Goal: Transaction & Acquisition: Purchase product/service

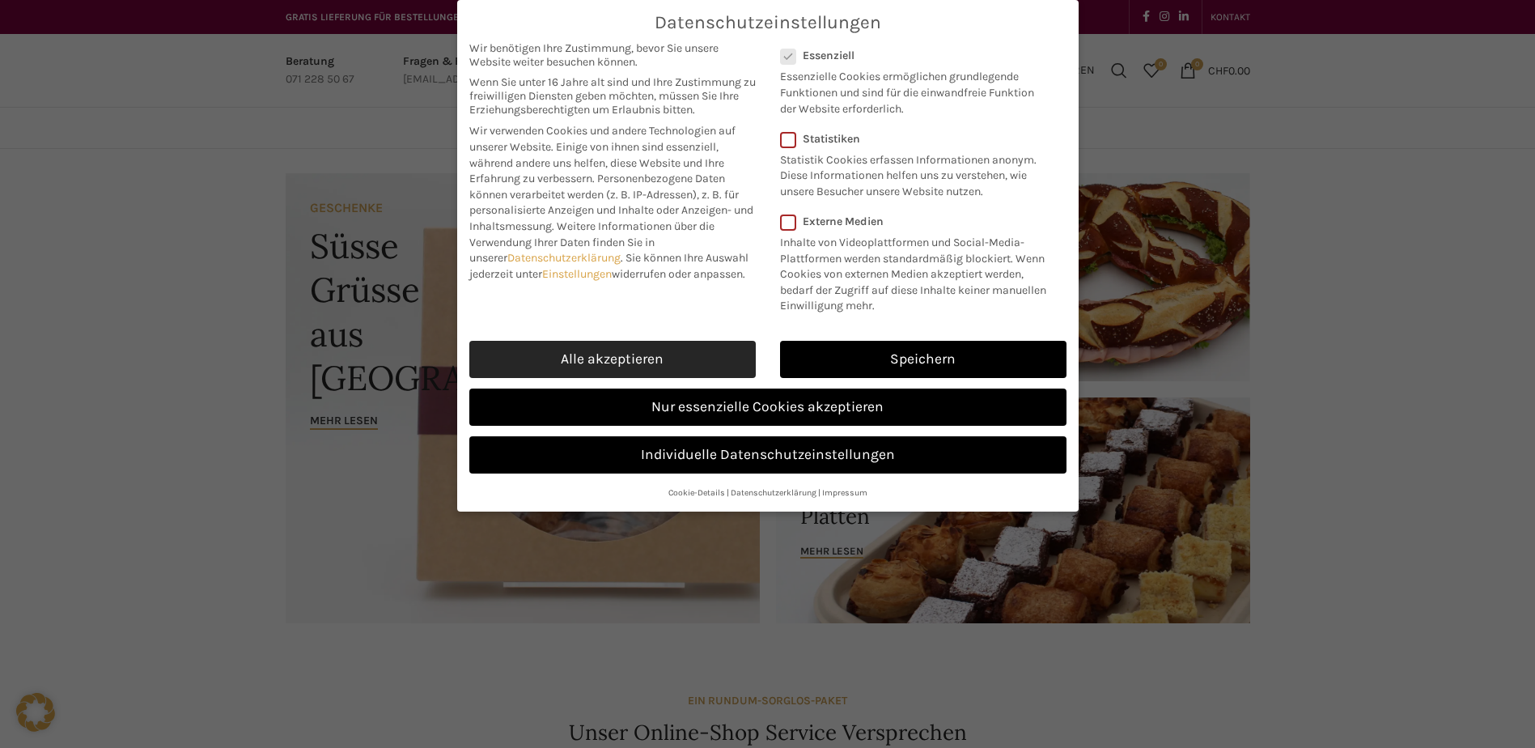
click at [707, 366] on link "Alle akzeptieren" at bounding box center [612, 359] width 286 height 37
checkbox input "true"
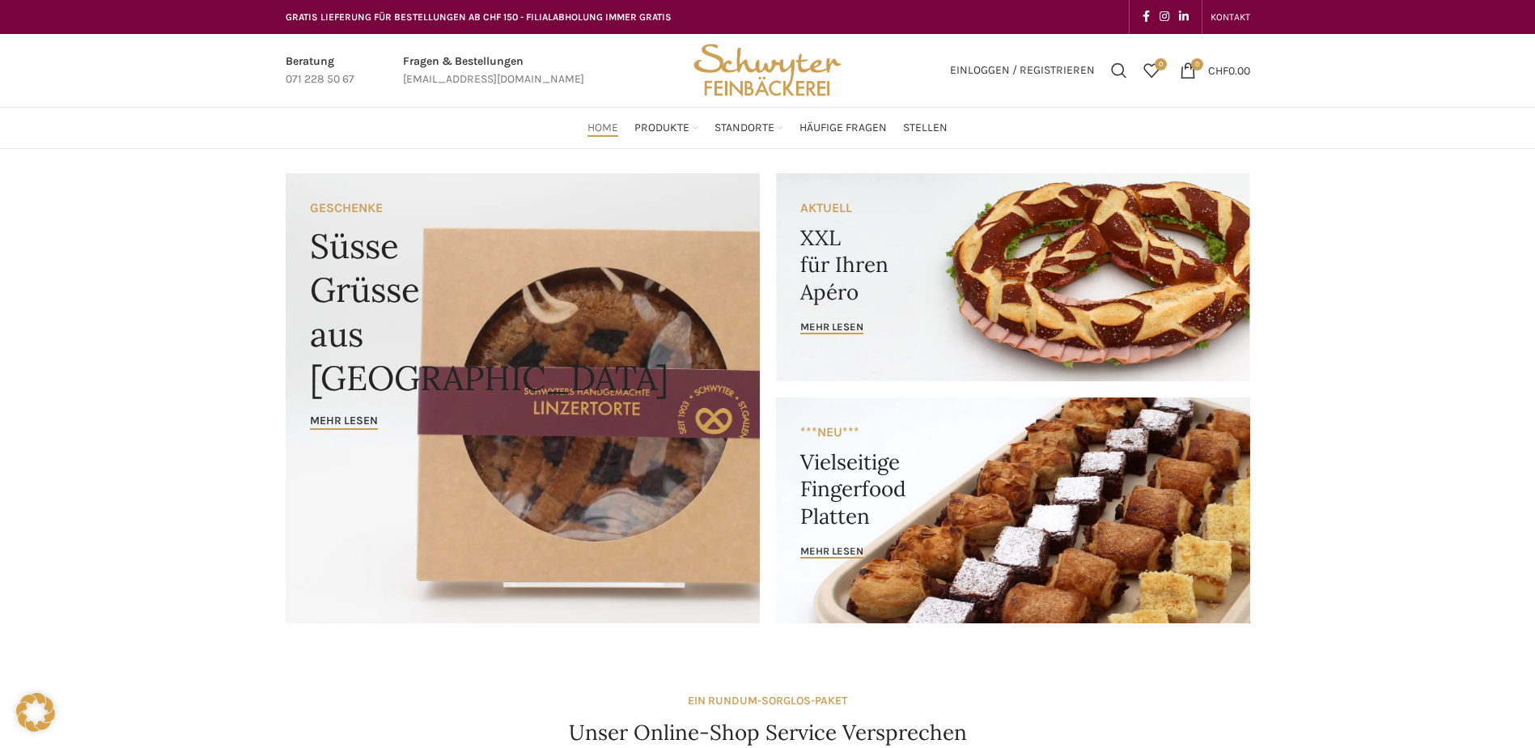
click at [846, 301] on link "Banner link" at bounding box center [1013, 277] width 474 height 208
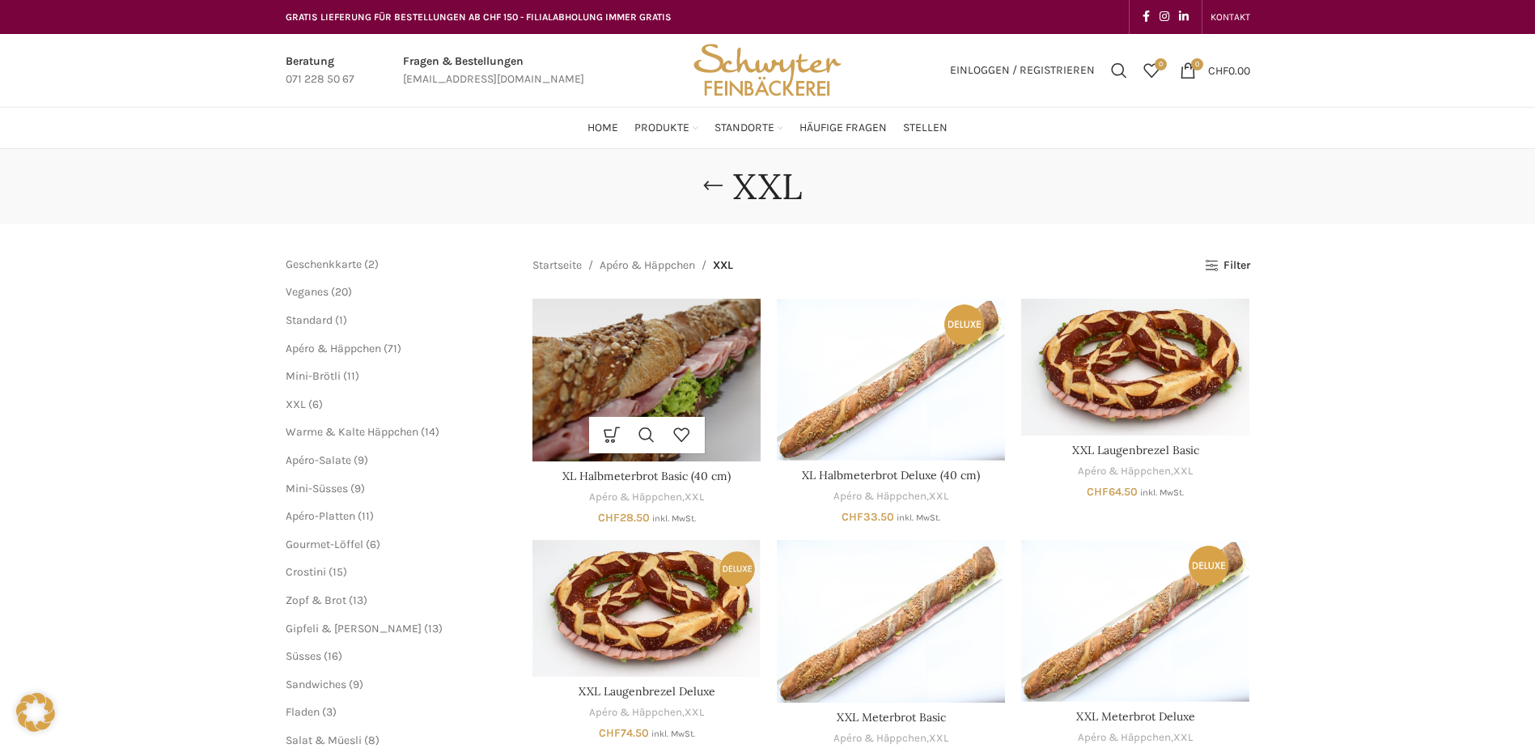
click at [628, 411] on img "XL Halbmeterbrot Basic (40 cm)" at bounding box center [646, 380] width 228 height 163
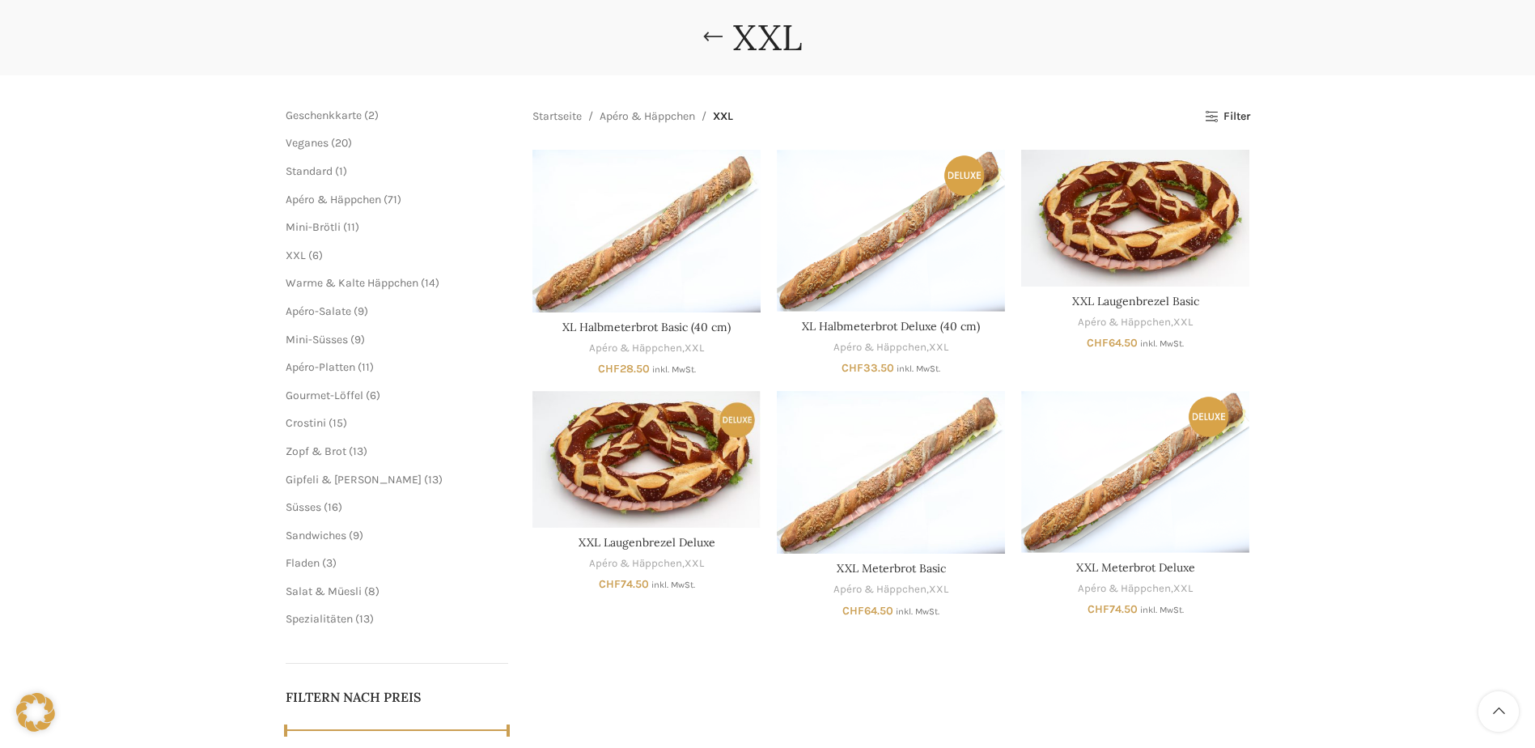
scroll to position [162, 0]
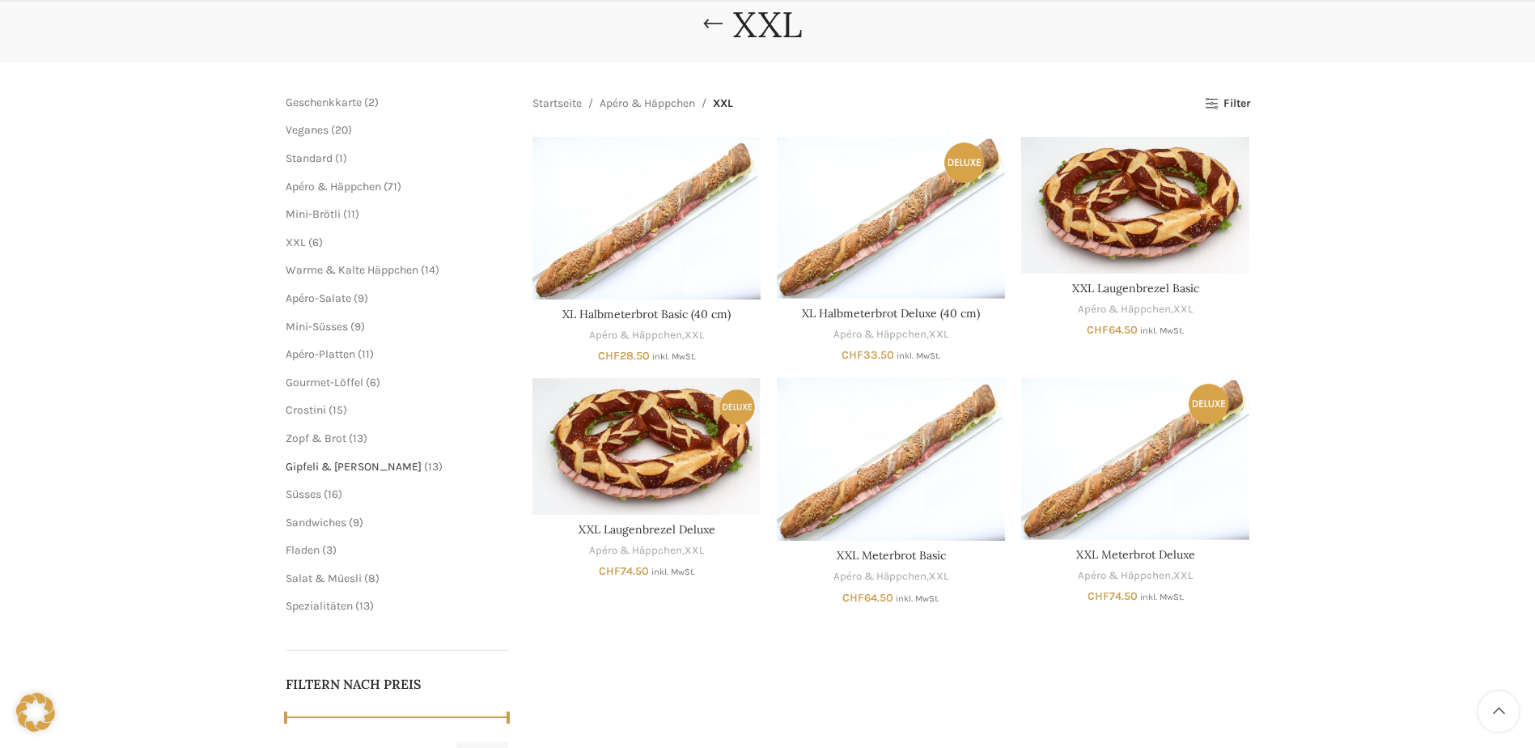
click at [324, 463] on span "Gipfeli & [PERSON_NAME]" at bounding box center [354, 467] width 136 height 14
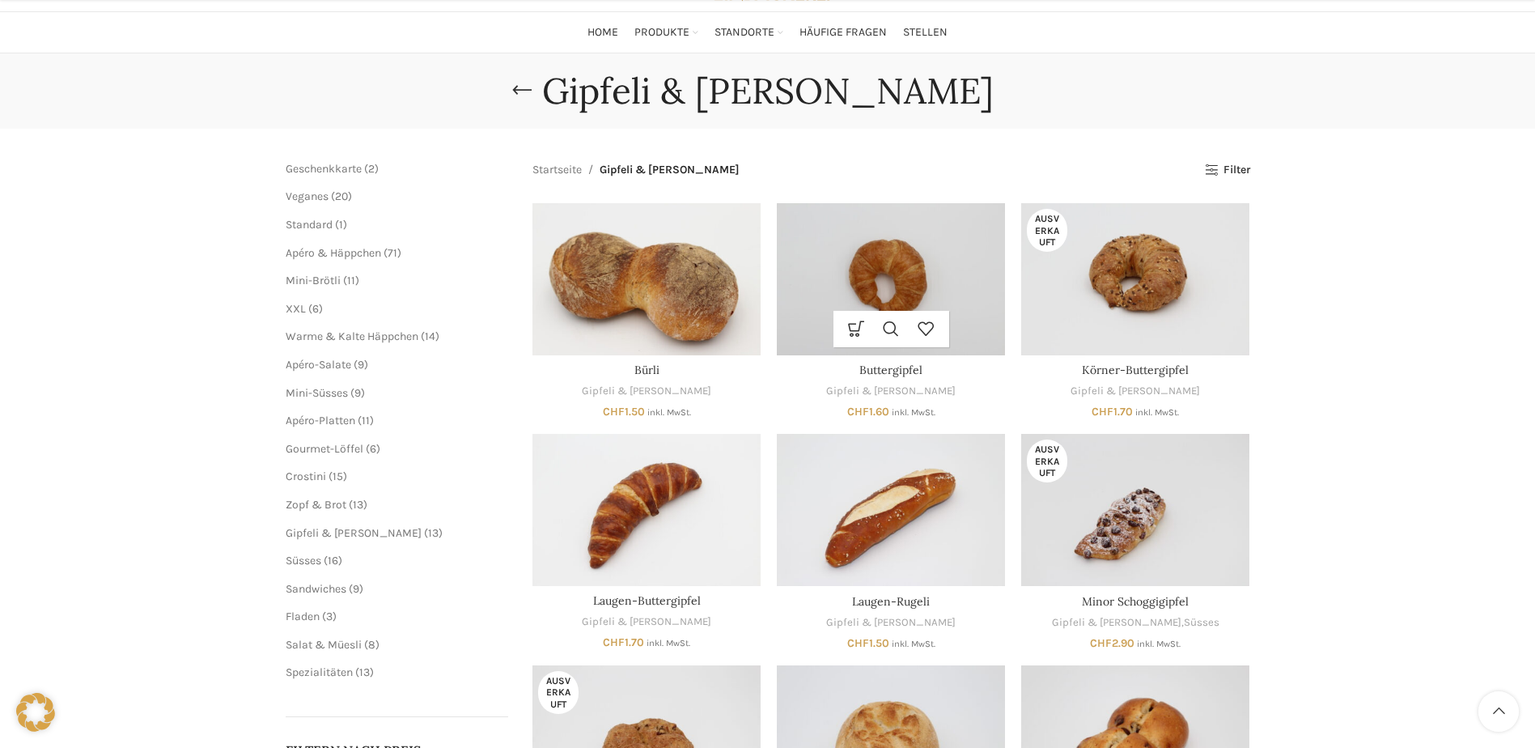
scroll to position [162, 0]
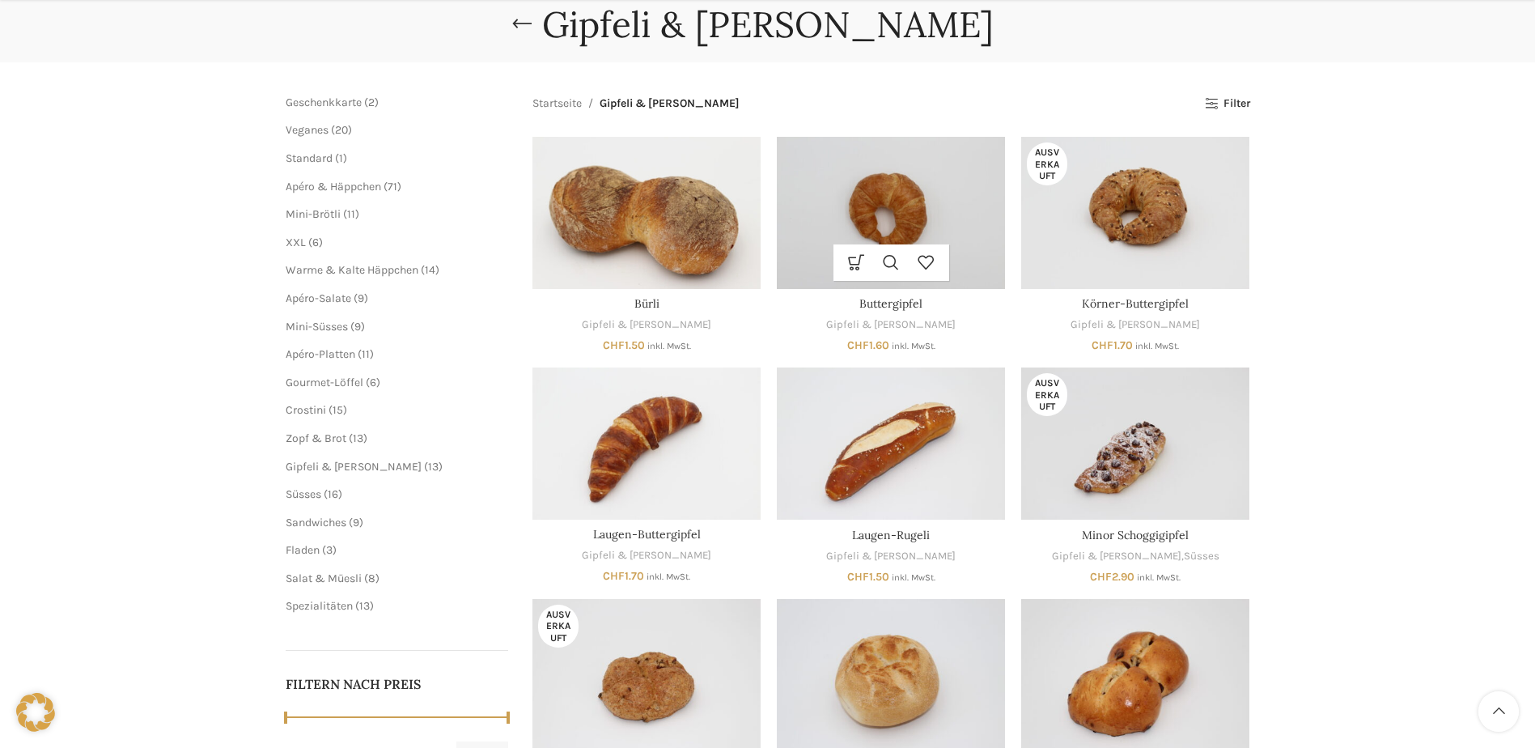
click at [919, 200] on img "Buttergipfel" at bounding box center [891, 213] width 228 height 152
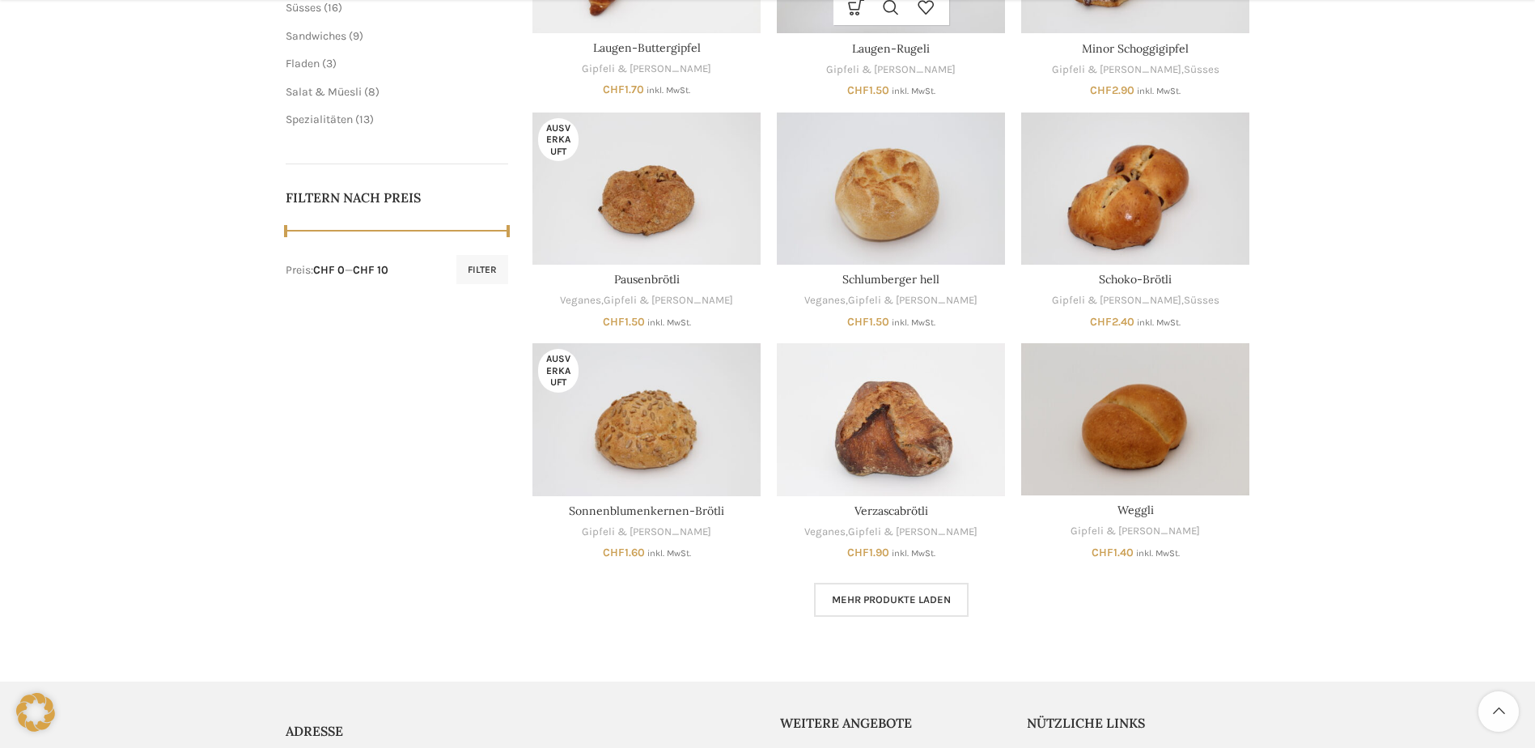
scroll to position [728, 0]
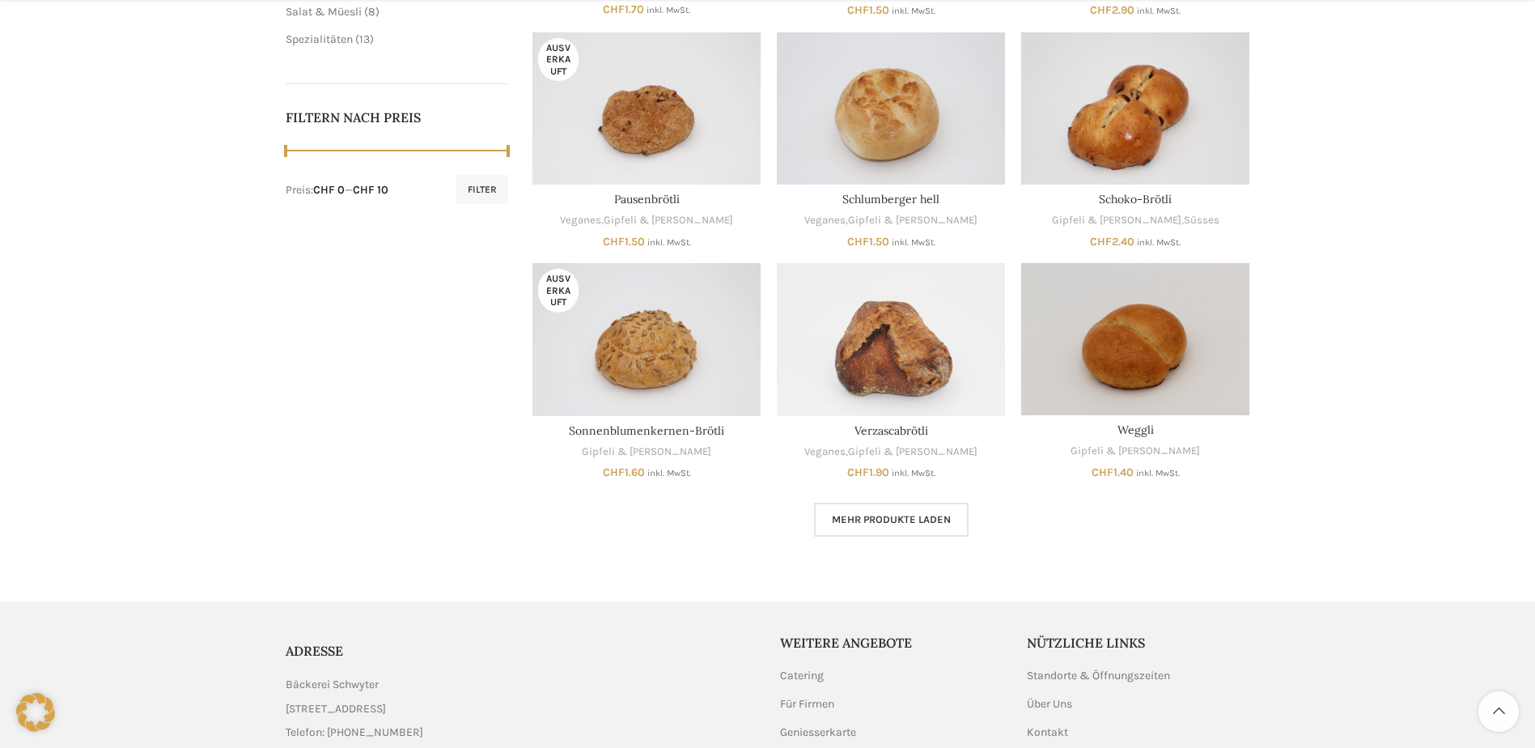
drag, startPoint x: 893, startPoint y: 527, endPoint x: 897, endPoint y: 514, distance: 13.6
click at [893, 527] on link "Mehr Produkte laden" at bounding box center [891, 520] width 155 height 34
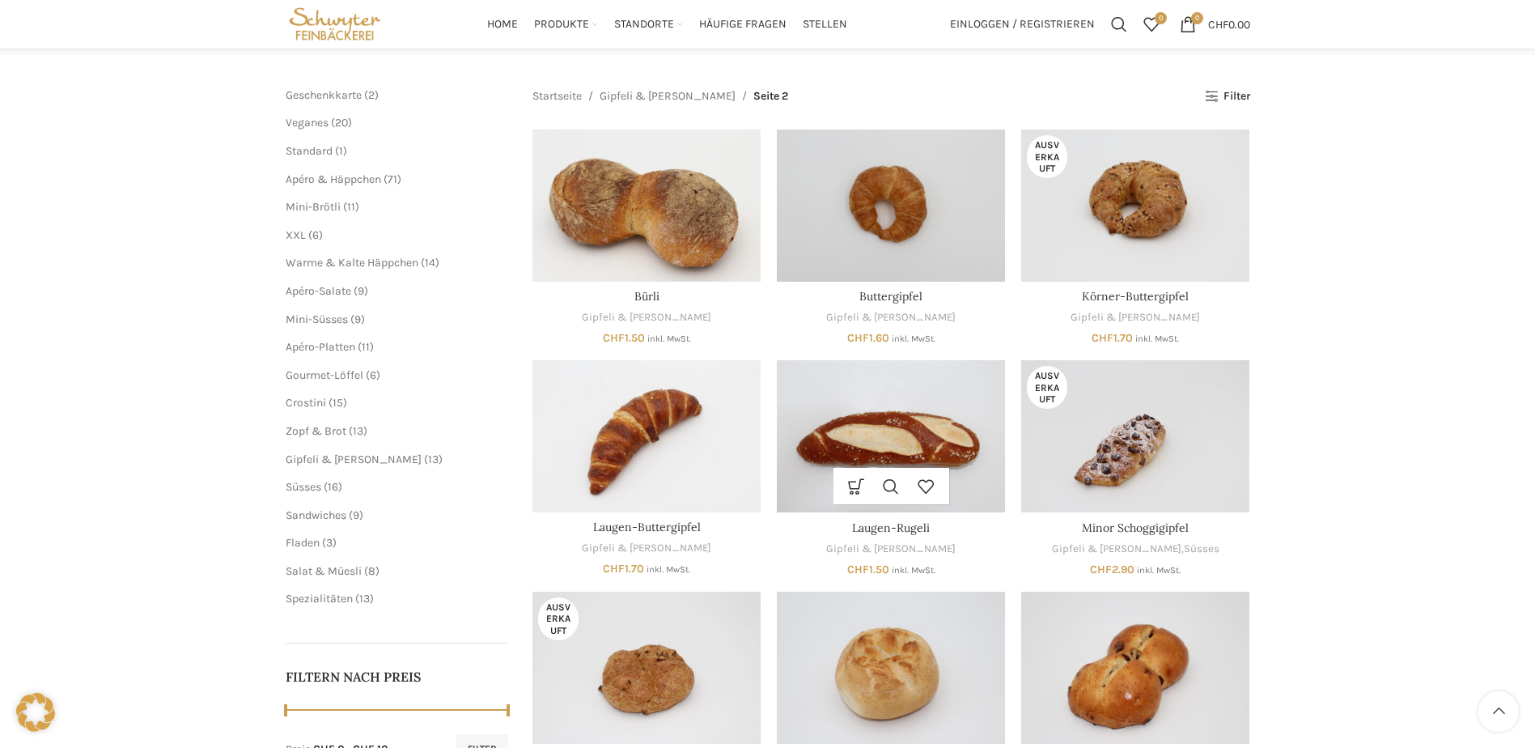
scroll to position [162, 0]
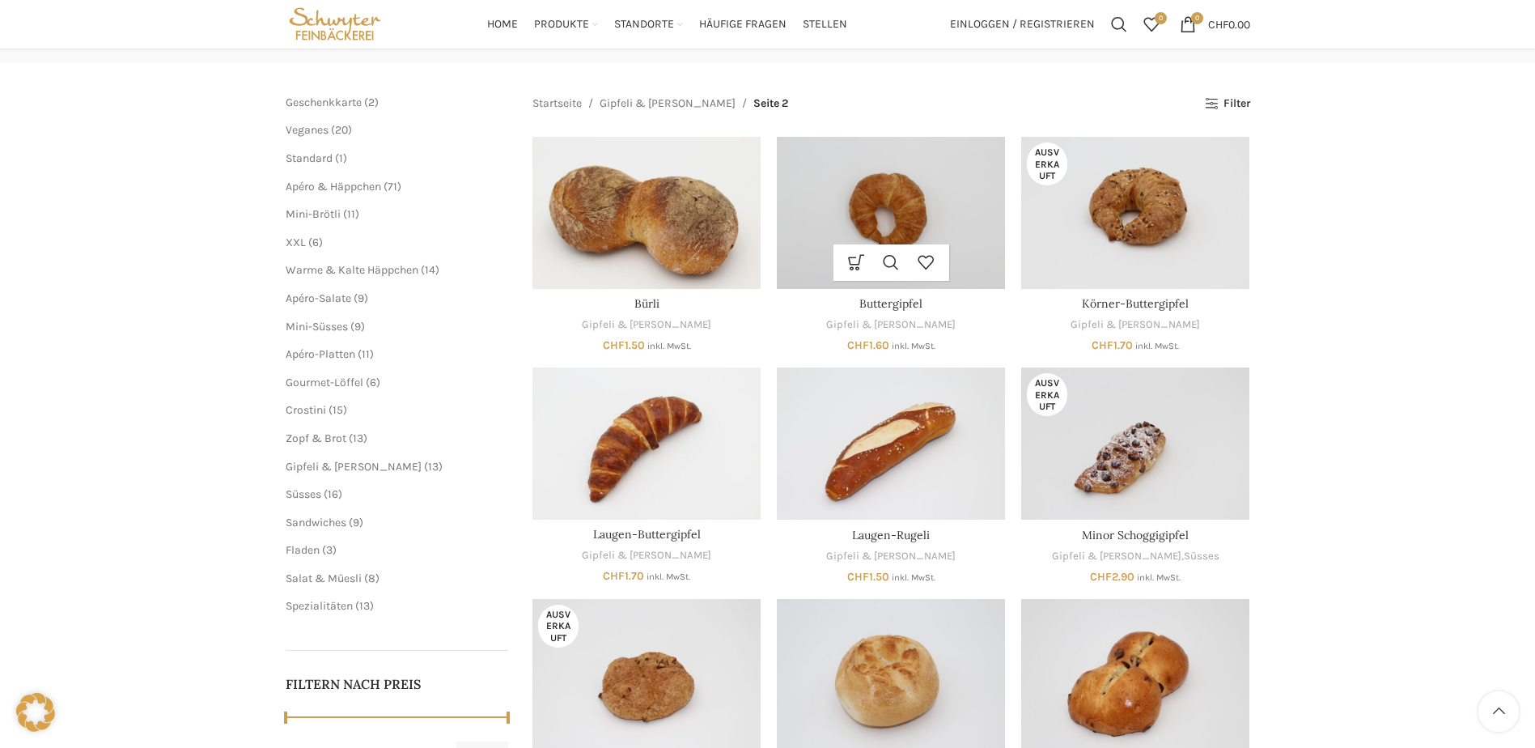
click at [912, 212] on img "Buttergipfel" at bounding box center [891, 213] width 228 height 152
click at [946, 202] on img "Buttergipfel" at bounding box center [891, 213] width 228 height 152
click at [304, 357] on span "Apéro-Platten" at bounding box center [321, 354] width 70 height 14
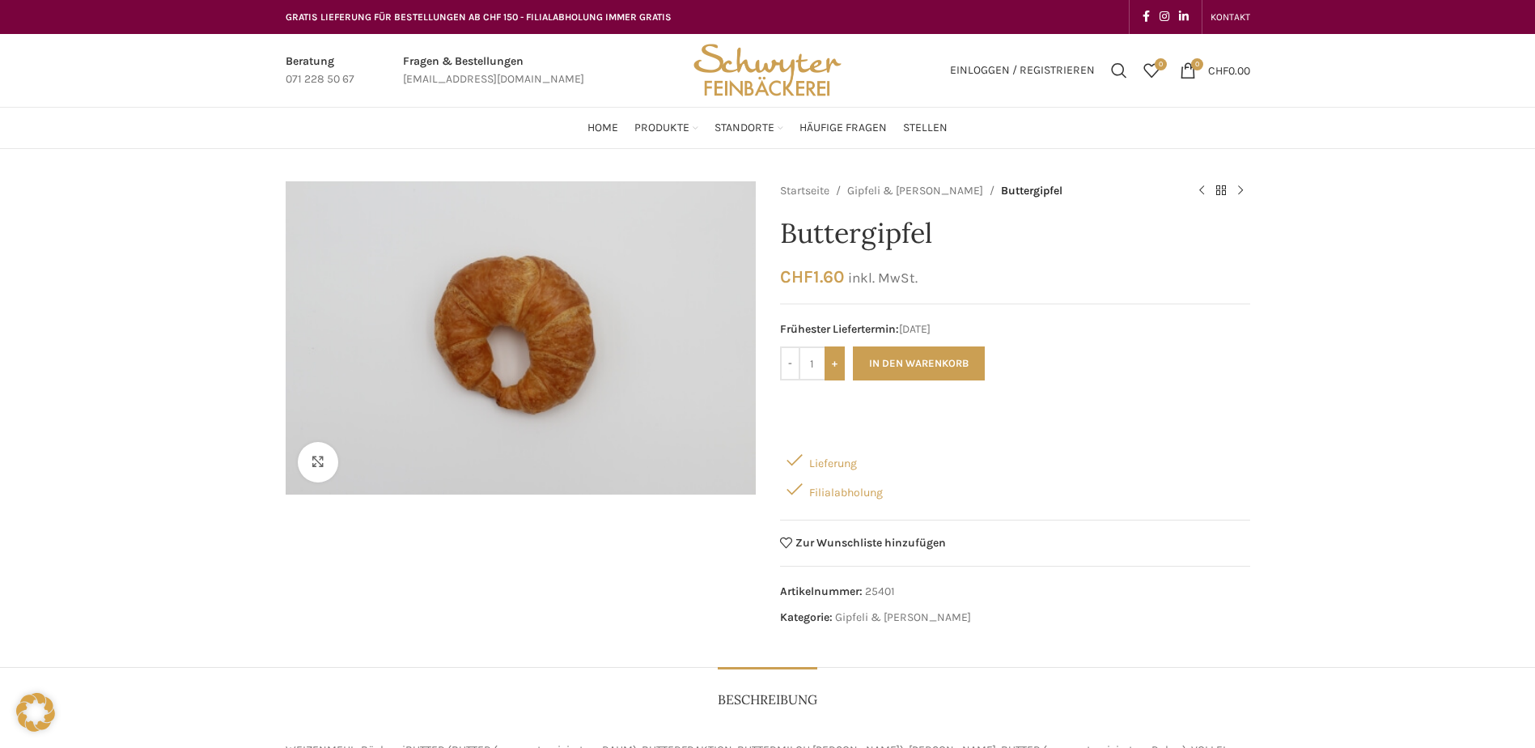
click at [833, 367] on input "+" at bounding box center [835, 363] width 20 height 34
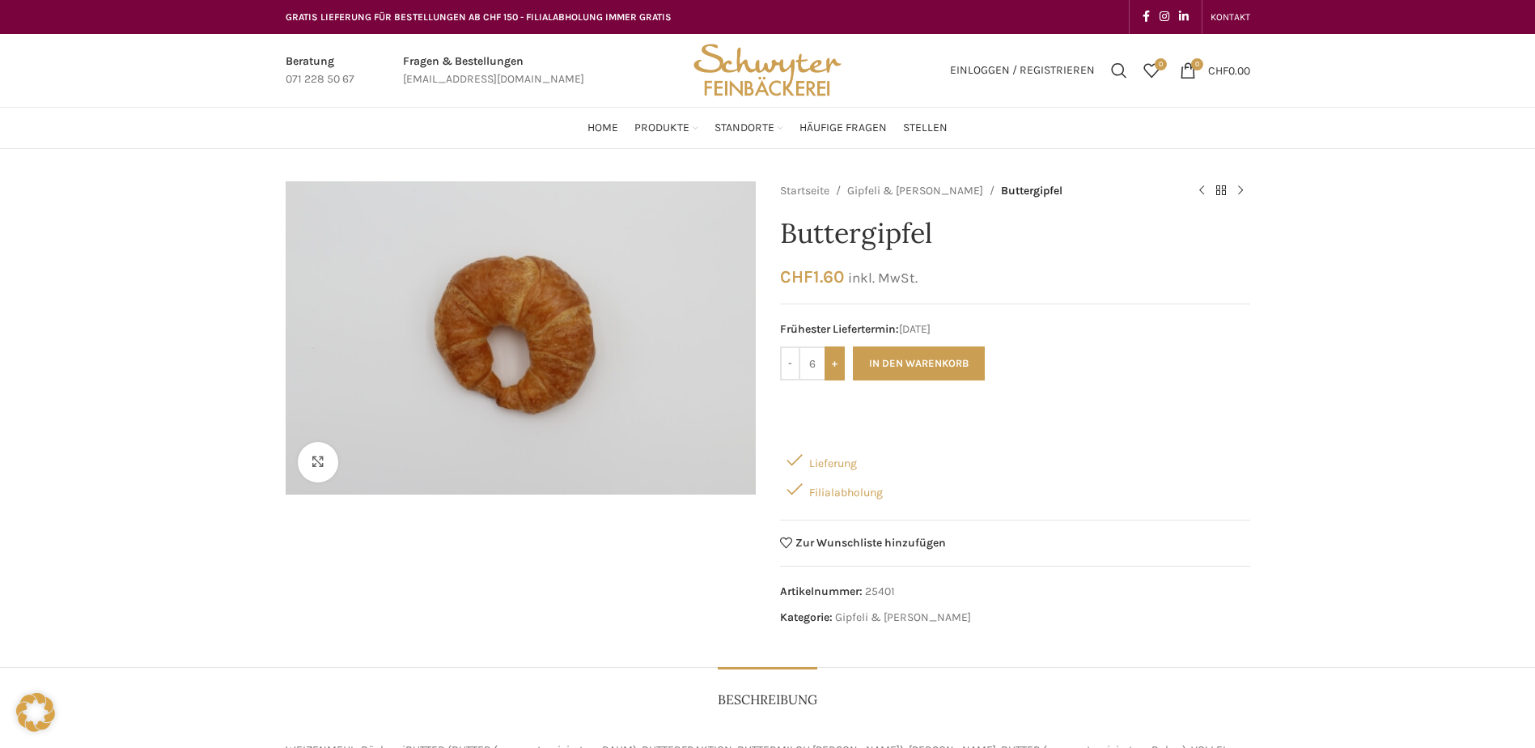
click at [833, 367] on input "+" at bounding box center [835, 363] width 20 height 34
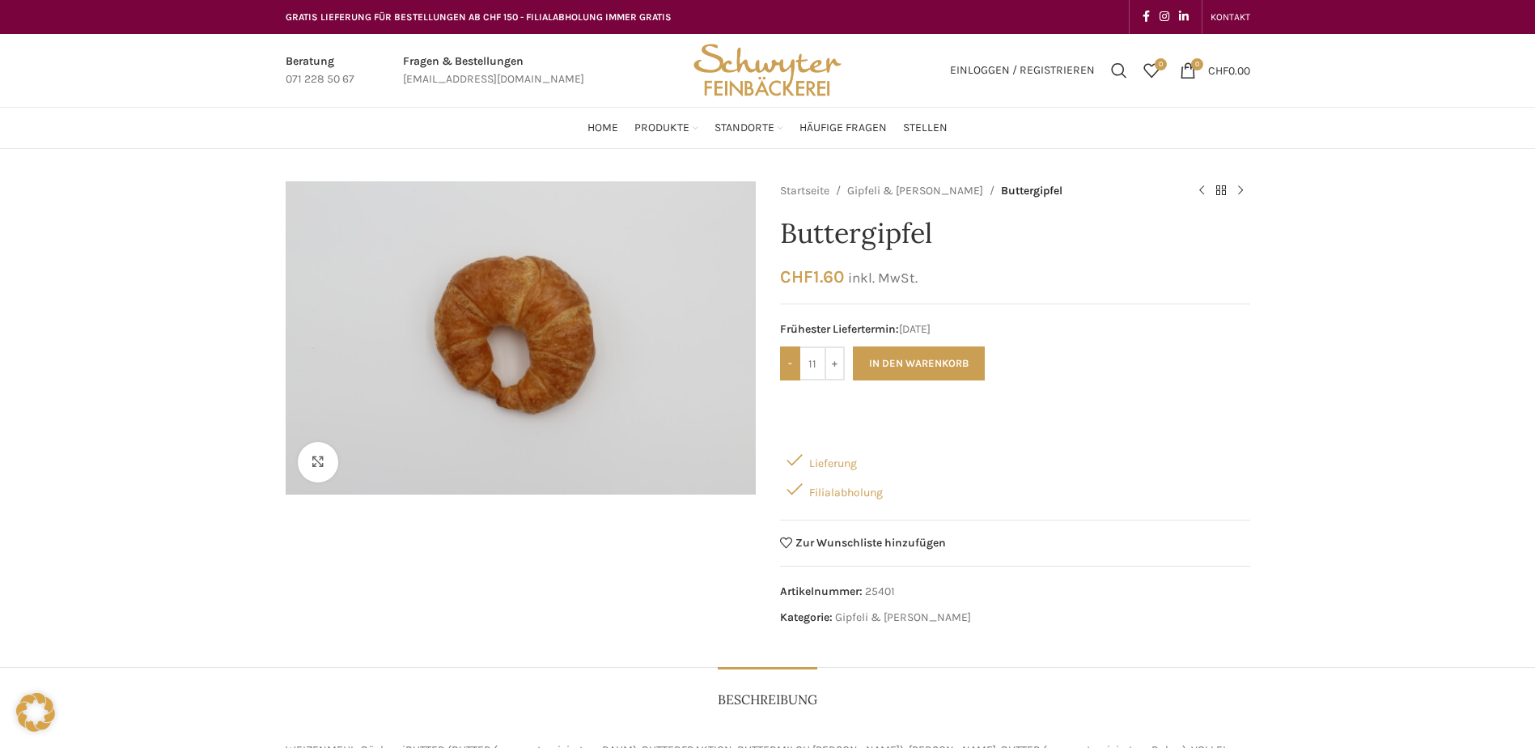
click at [787, 364] on input "-" at bounding box center [790, 363] width 20 height 34
type input "10"
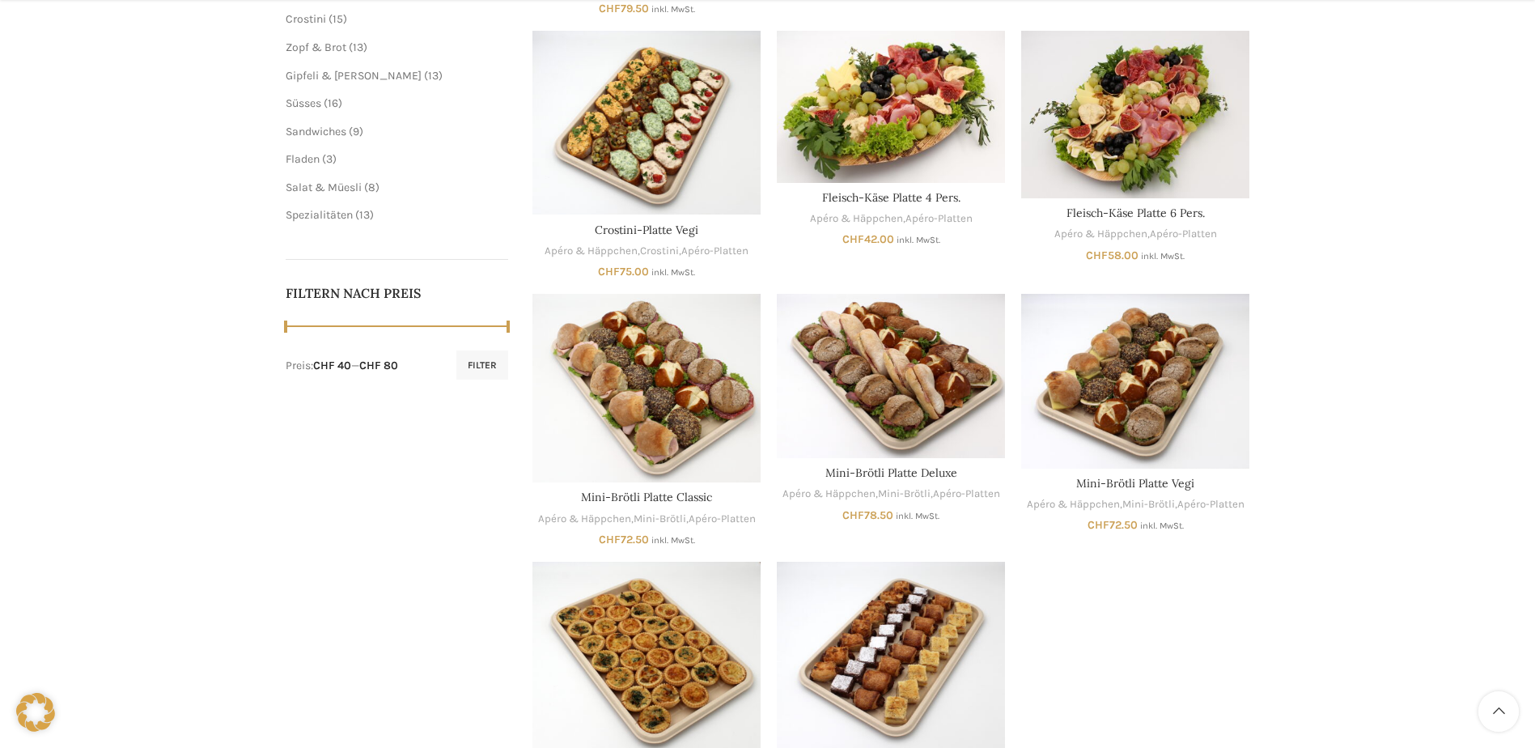
scroll to position [566, 0]
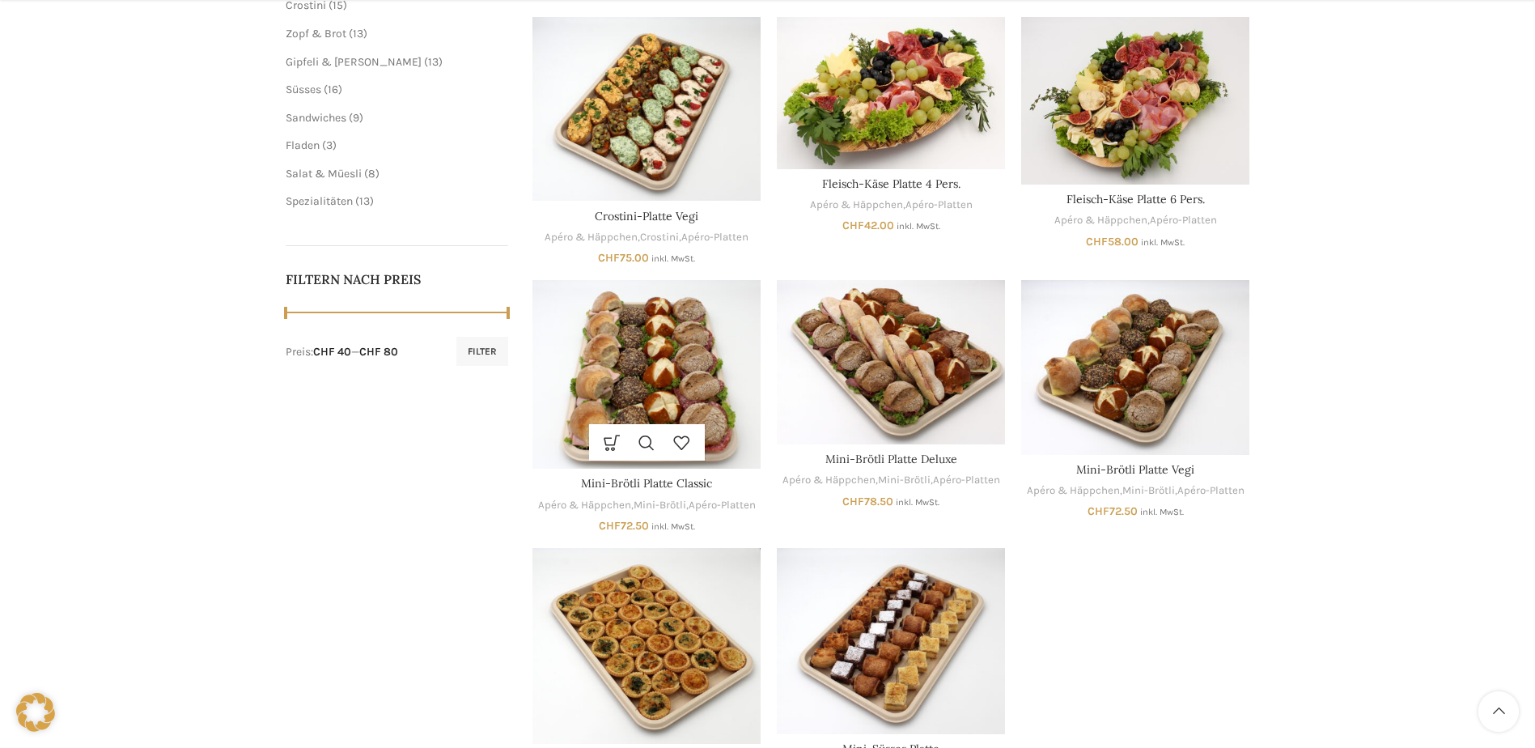
click at [657, 402] on img "Mini-Brötli Platte Classic" at bounding box center [646, 374] width 228 height 189
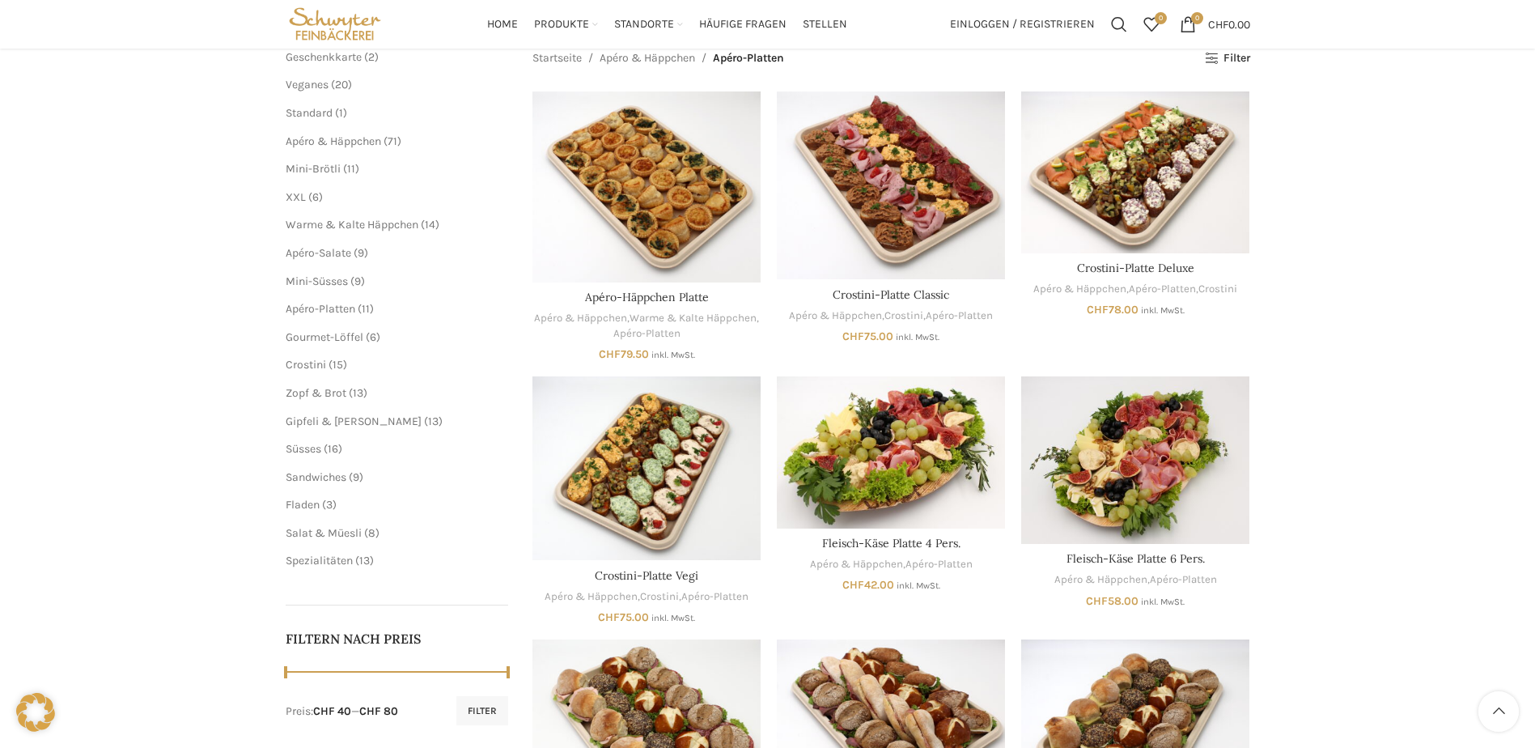
scroll to position [81, 0]
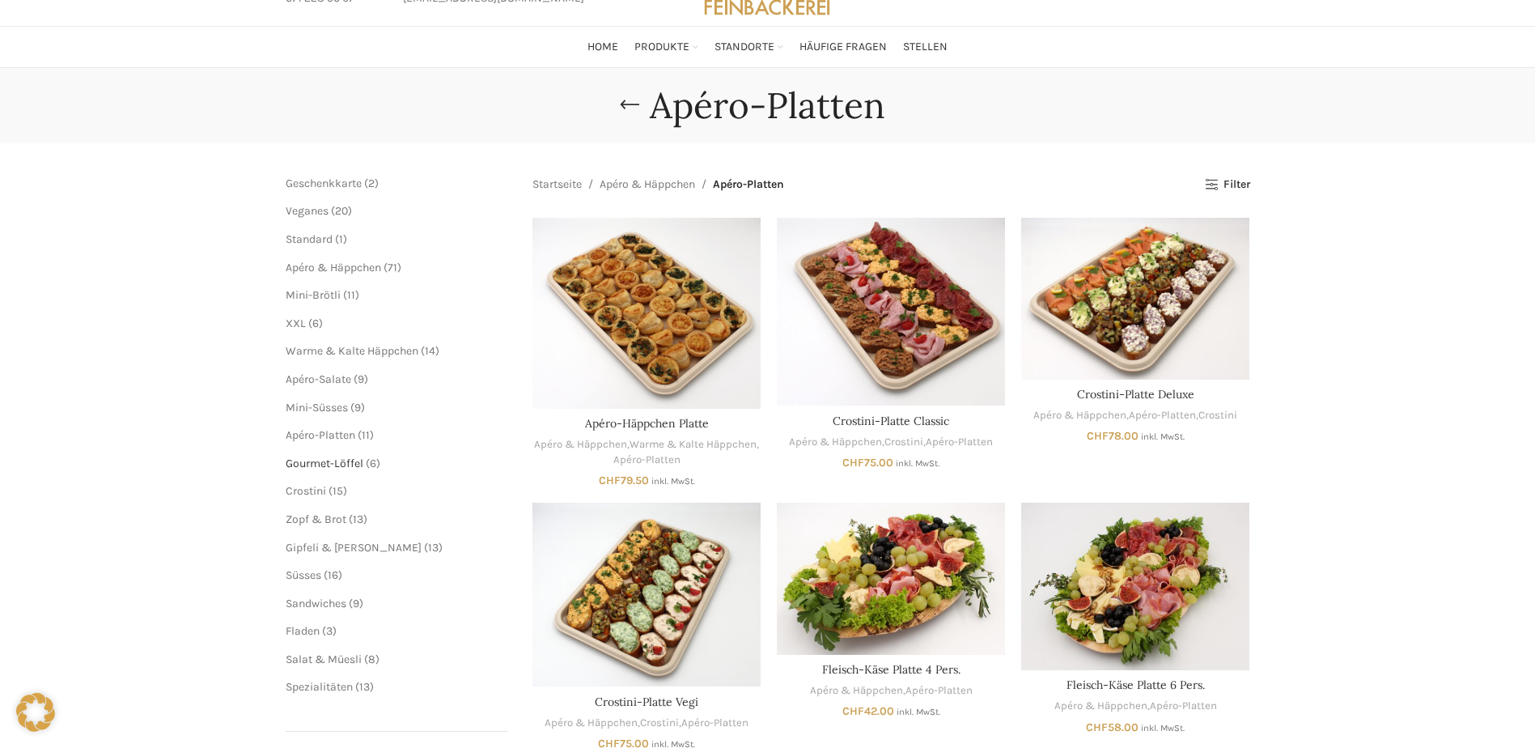
click at [316, 465] on span "Gourmet-Löffel" at bounding box center [325, 463] width 78 height 14
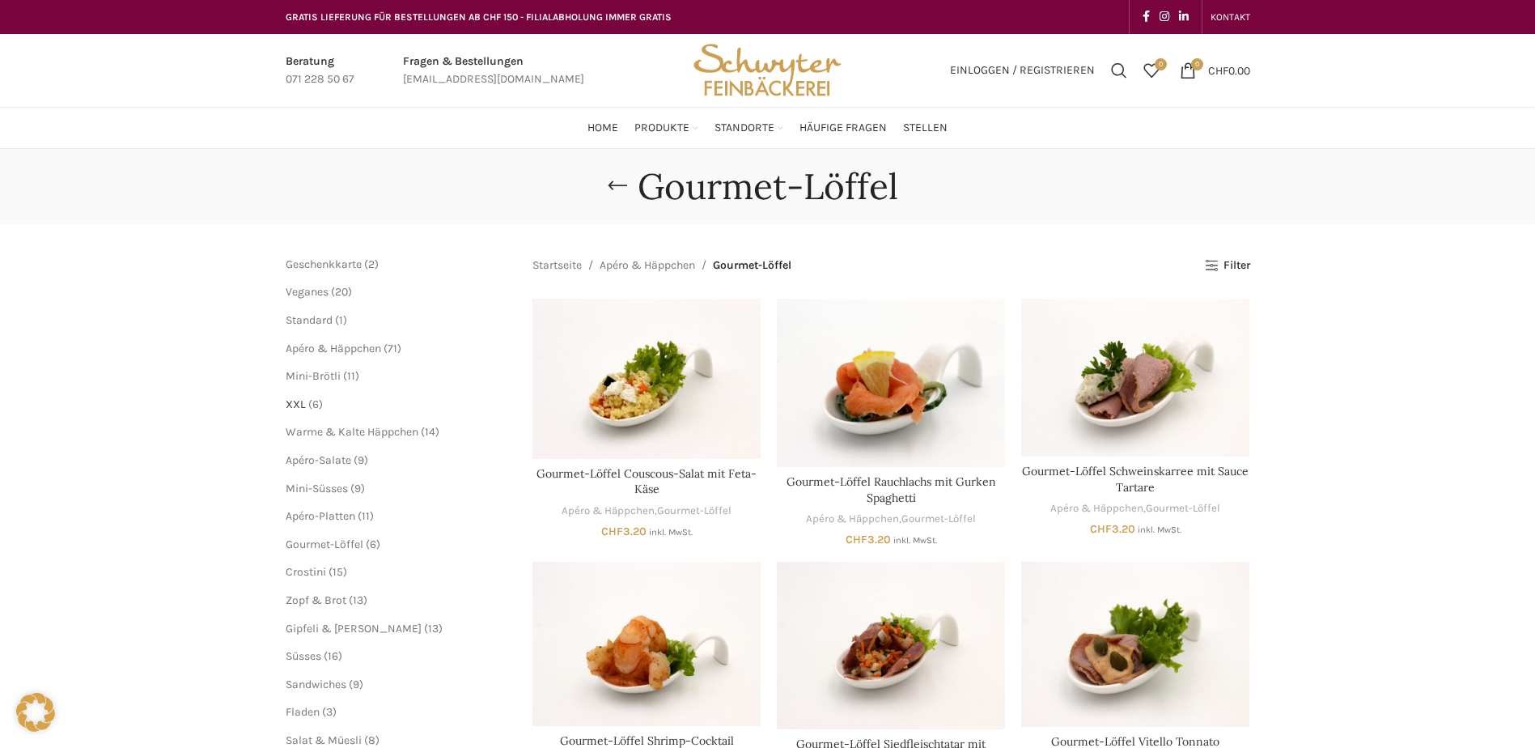
click at [298, 401] on span "XXL" at bounding box center [296, 404] width 20 height 14
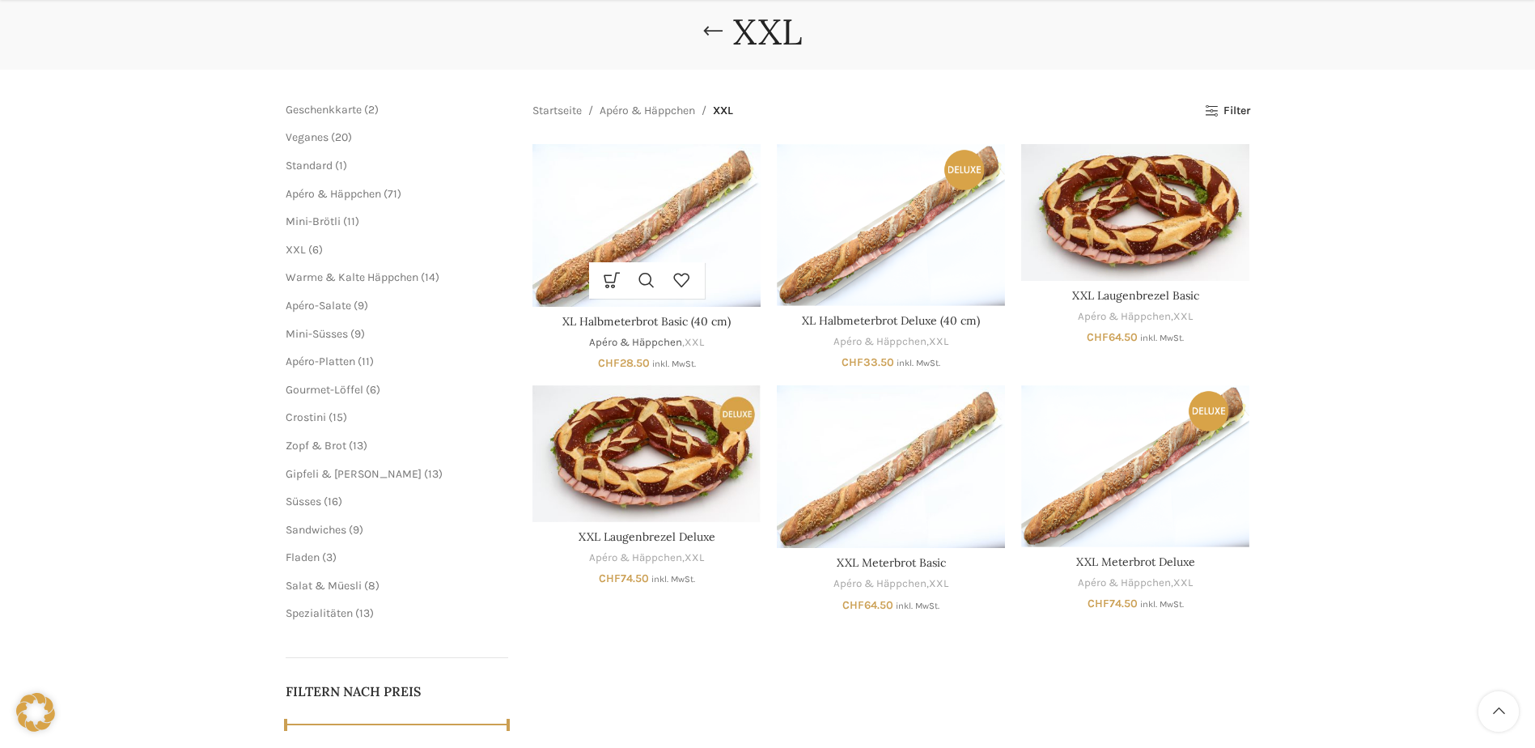
scroll to position [162, 0]
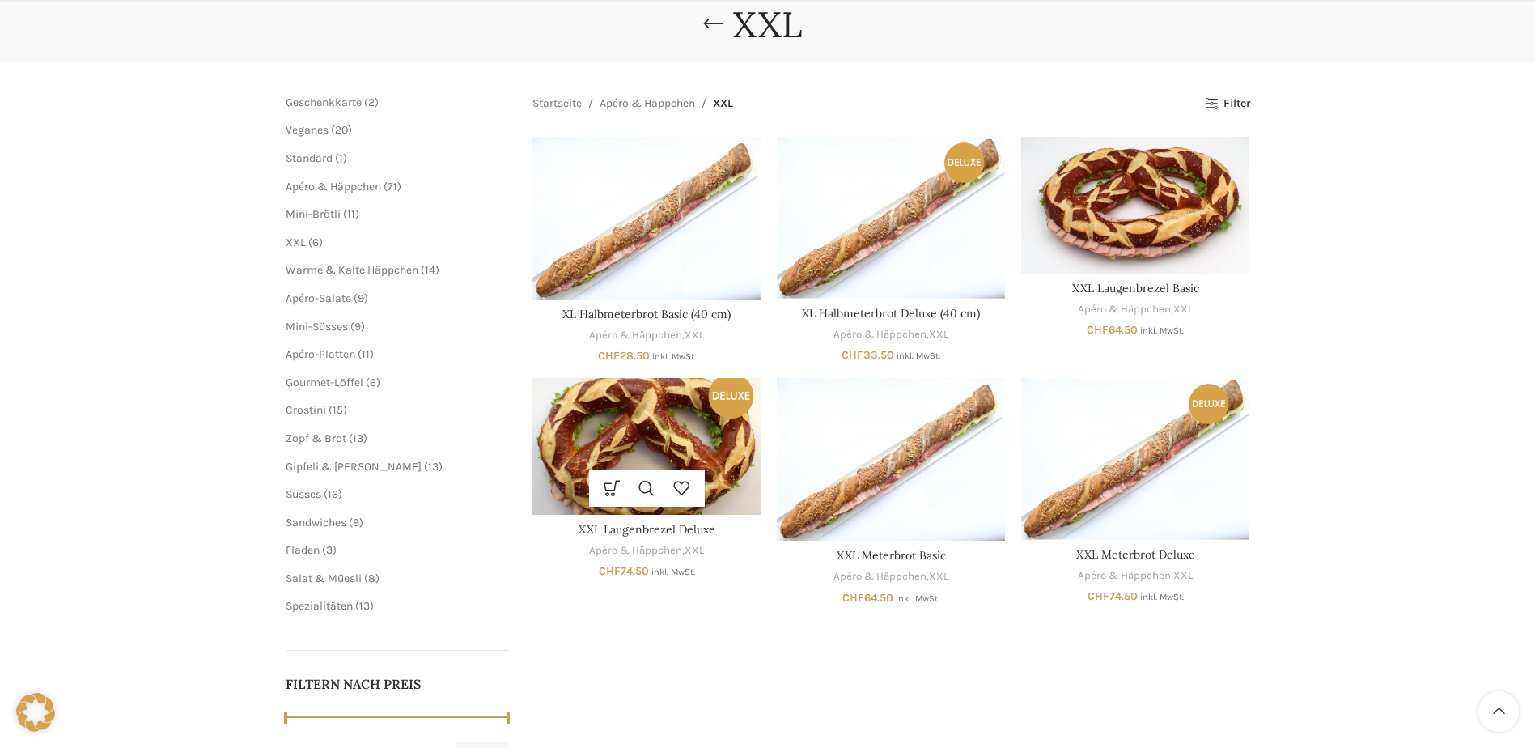
click at [657, 432] on img "XXL Laugenbrezel Deluxe" at bounding box center [646, 446] width 228 height 137
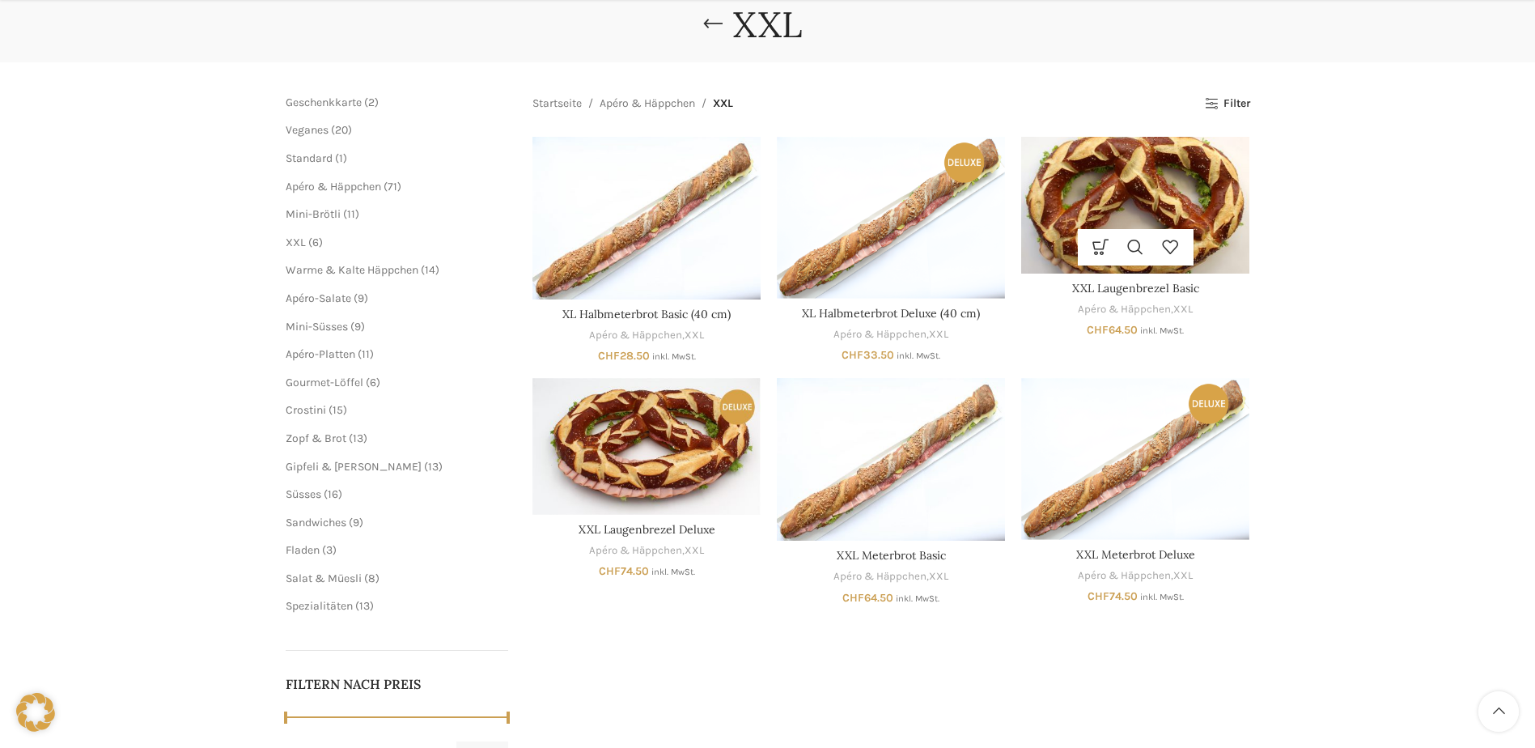
click at [1207, 221] on img "XXL Laugenbrezel Basic" at bounding box center [1135, 205] width 228 height 137
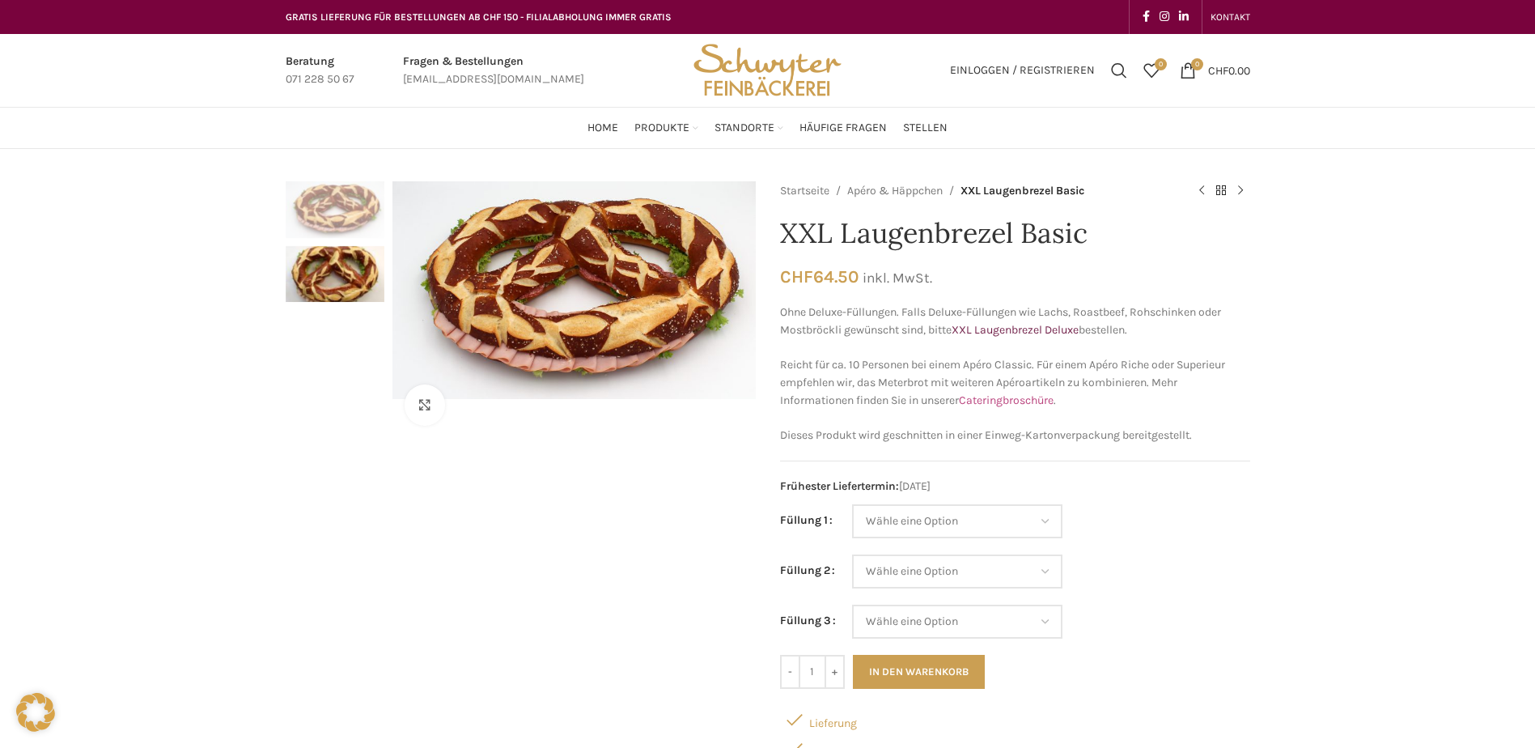
click at [1014, 402] on link "Cateringbroschüre" at bounding box center [1006, 400] width 95 height 14
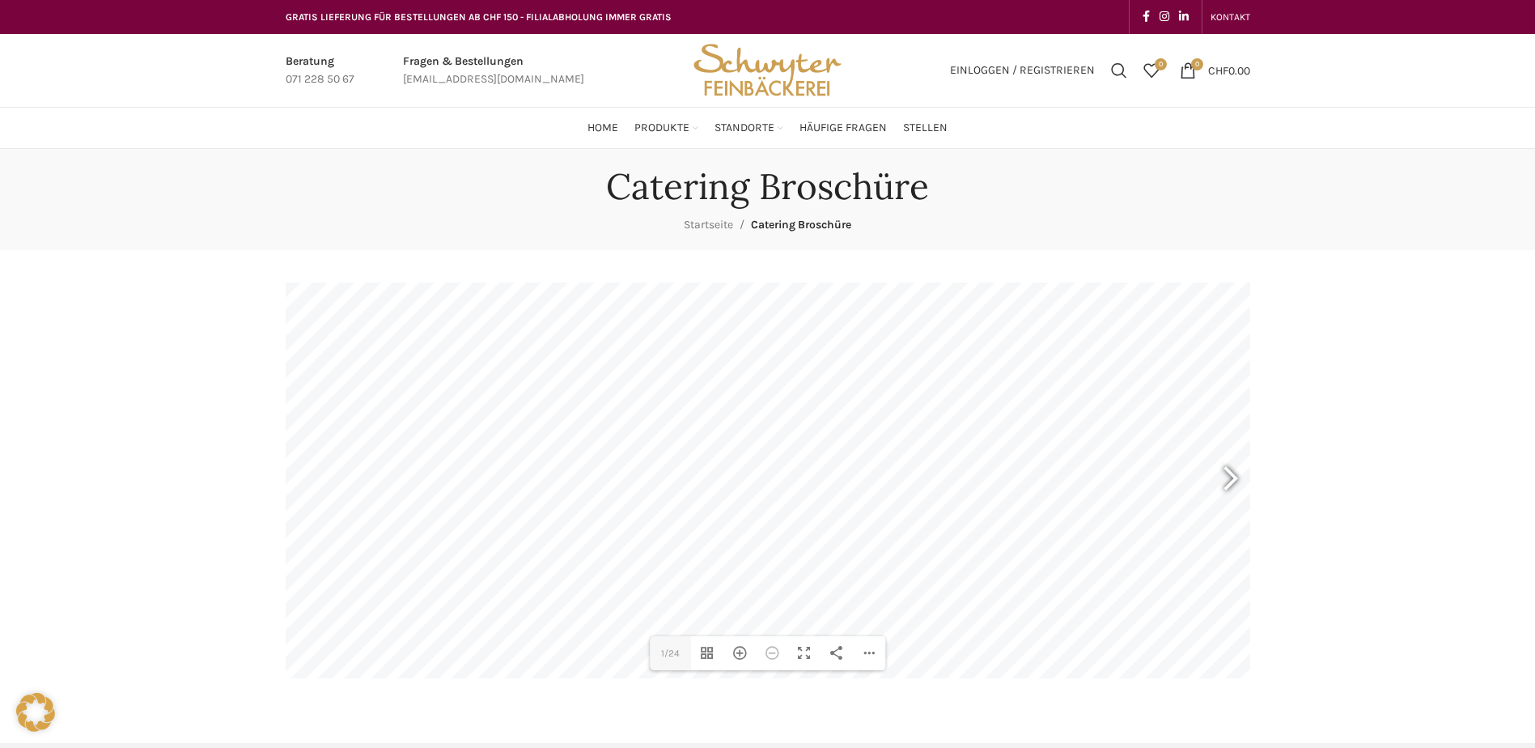
click at [1220, 484] on div at bounding box center [1223, 481] width 37 height 60
click at [1221, 484] on div at bounding box center [1223, 481] width 37 height 60
click at [1221, 485] on div at bounding box center [1223, 481] width 37 height 60
click at [1221, 478] on div at bounding box center [1223, 481] width 37 height 60
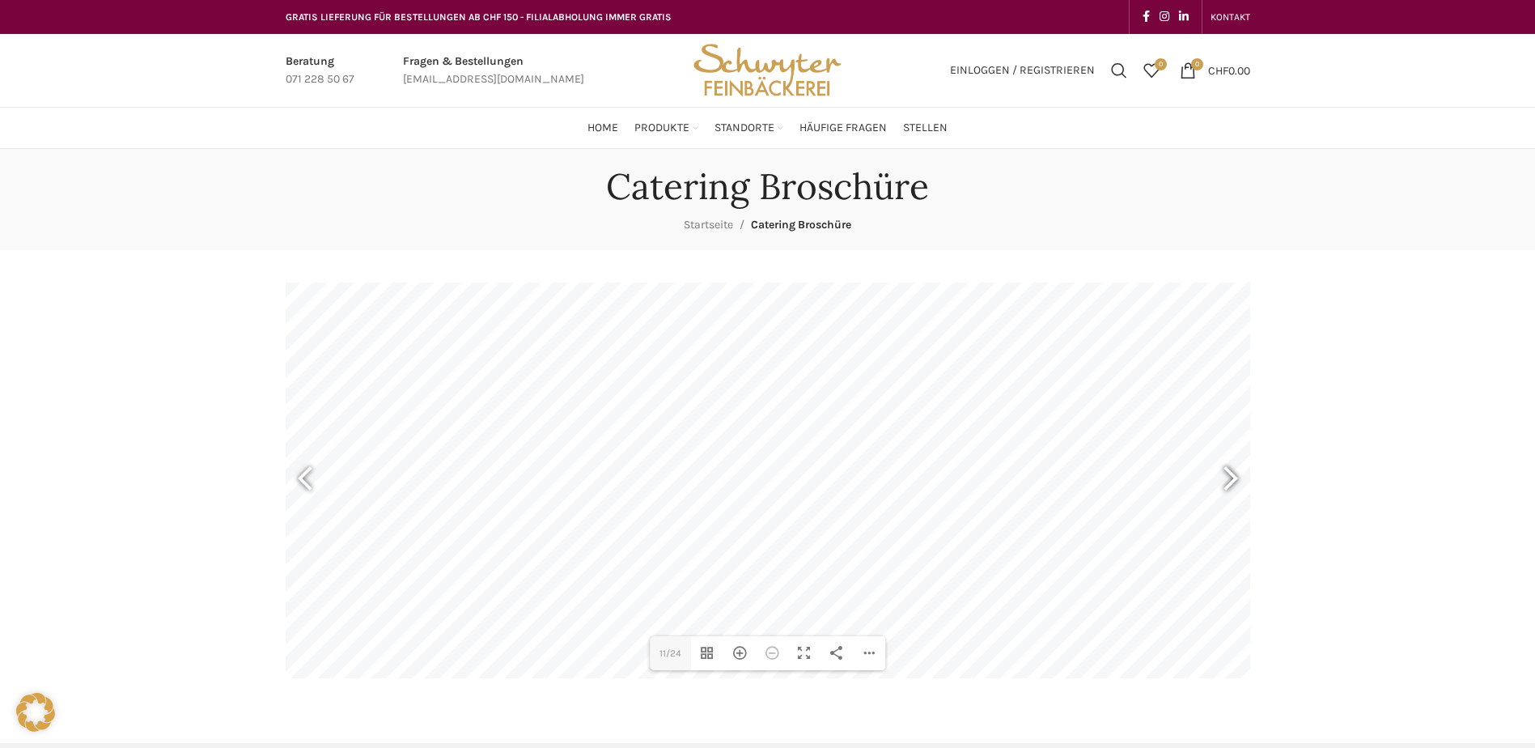
click at [1234, 478] on div at bounding box center [1223, 481] width 37 height 60
click at [306, 475] on div at bounding box center [312, 481] width 37 height 60
click at [1214, 481] on div at bounding box center [1223, 481] width 37 height 60
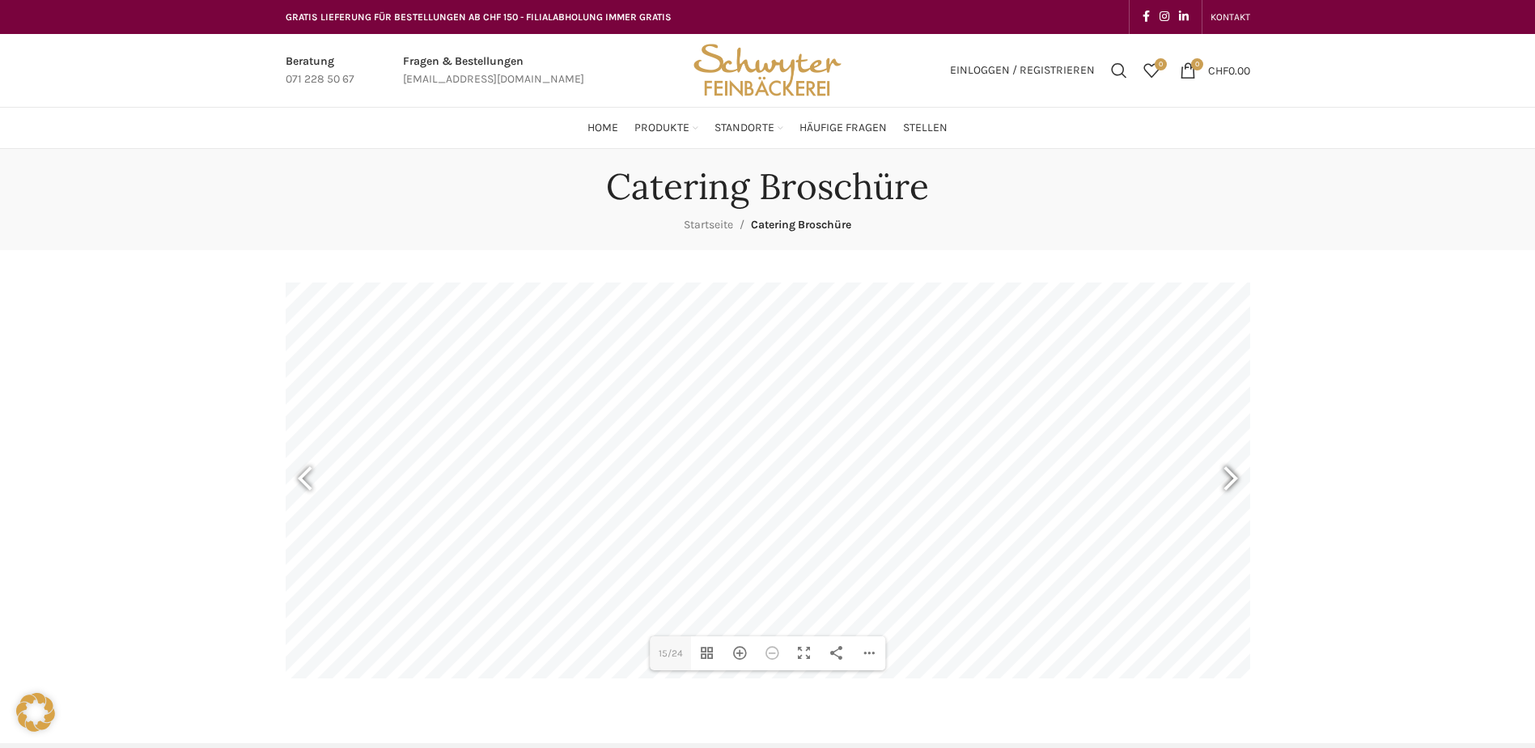
type input "17"
